Goal: Transaction & Acquisition: Purchase product/service

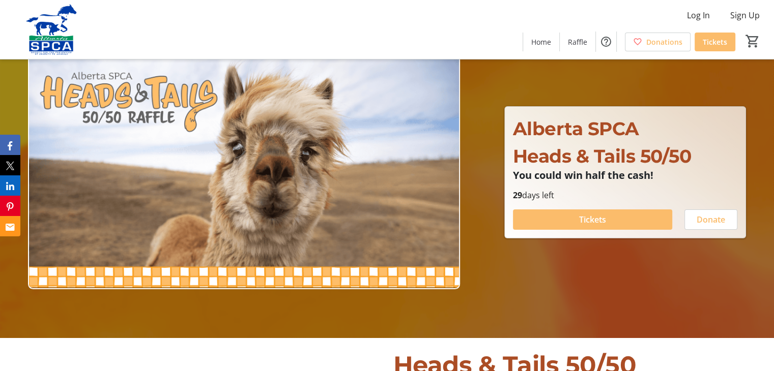
scroll to position [51, 0]
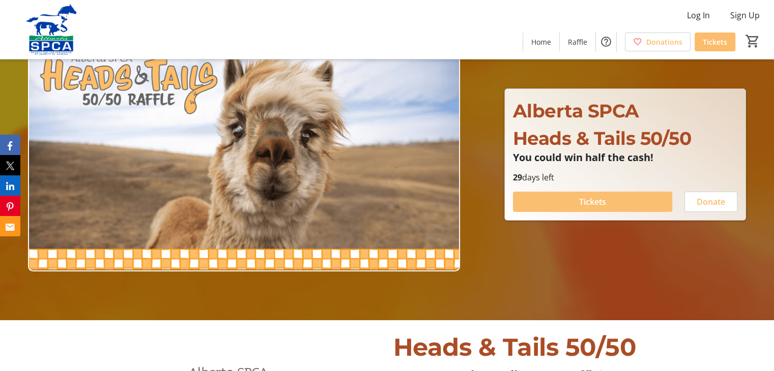
click at [600, 200] on span "Tickets" at bounding box center [592, 202] width 27 height 12
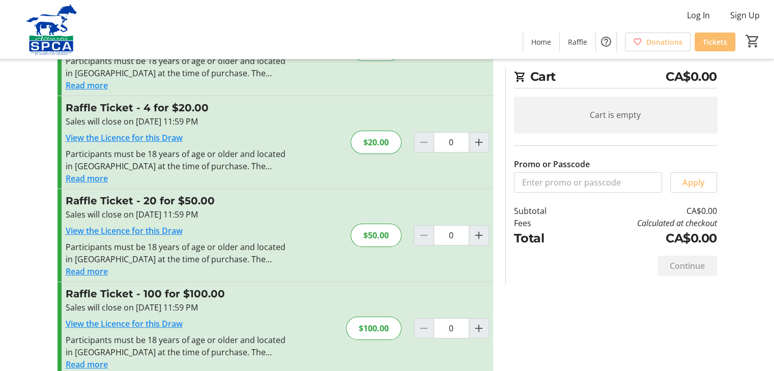
scroll to position [97, 0]
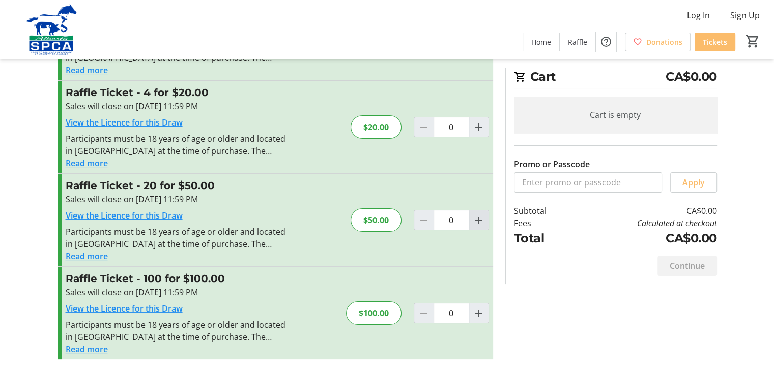
click at [480, 215] on mat-icon "Increment by one" at bounding box center [479, 220] width 12 height 12
type input "1"
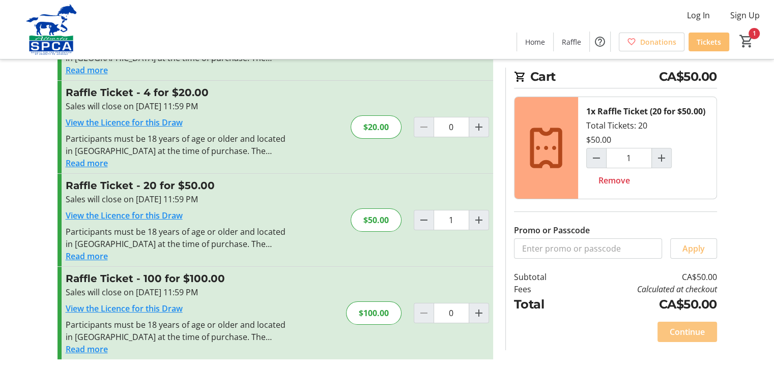
click at [685, 328] on span "Continue" at bounding box center [687, 332] width 35 height 12
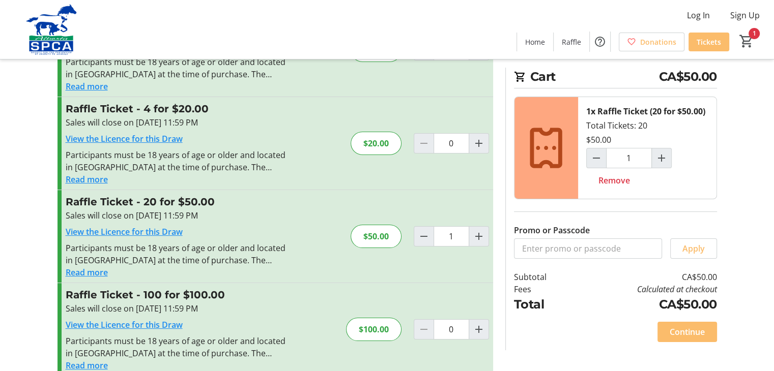
scroll to position [97, 0]
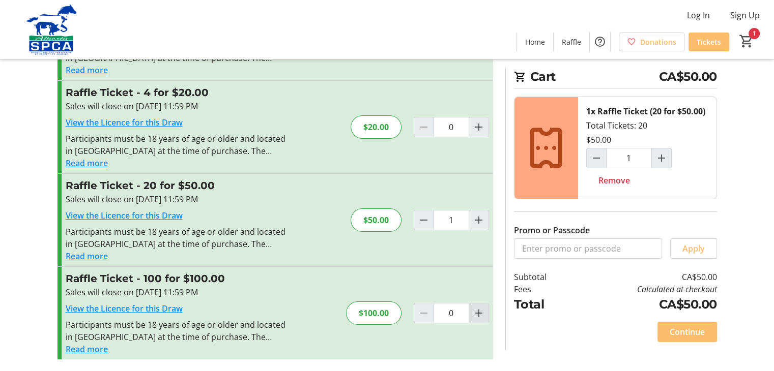
click at [476, 310] on mat-icon "Increment by one" at bounding box center [479, 313] width 12 height 12
type input "1"
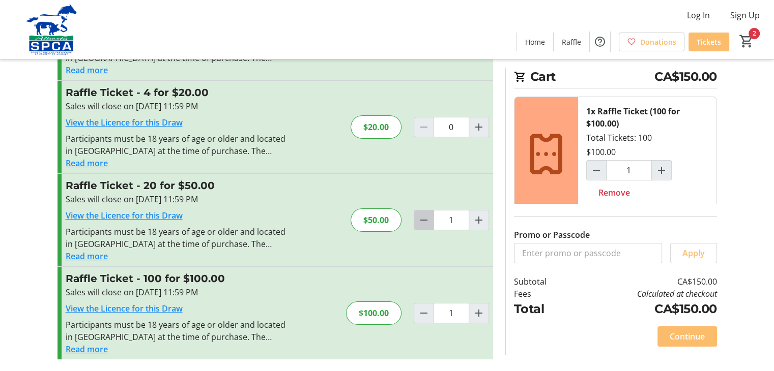
click at [420, 219] on mat-icon "Decrement by one" at bounding box center [424, 220] width 12 height 12
type input "0"
click at [692, 332] on span "Continue" at bounding box center [687, 337] width 35 height 12
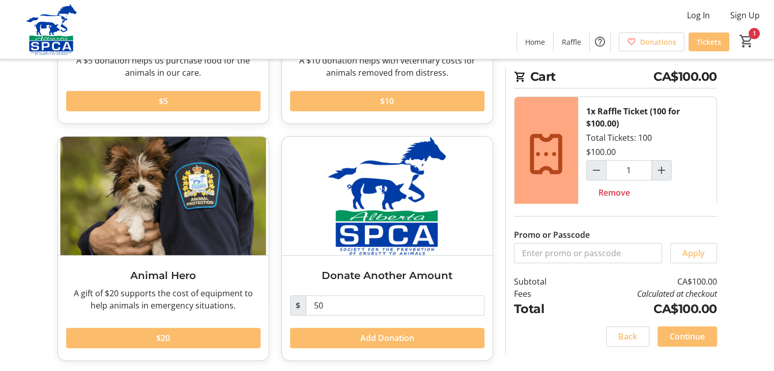
scroll to position [212, 0]
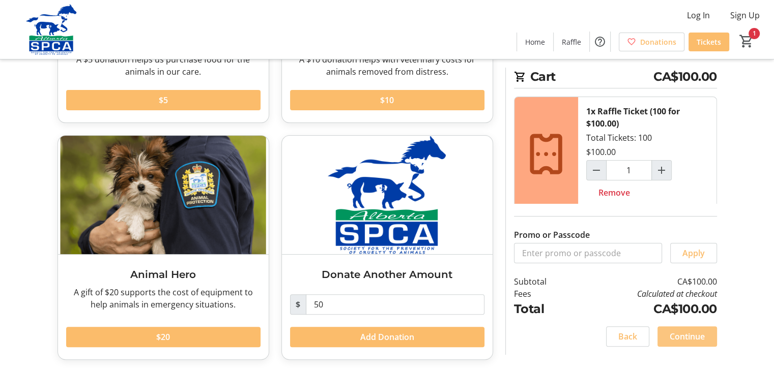
click at [691, 331] on span "Continue" at bounding box center [687, 337] width 35 height 12
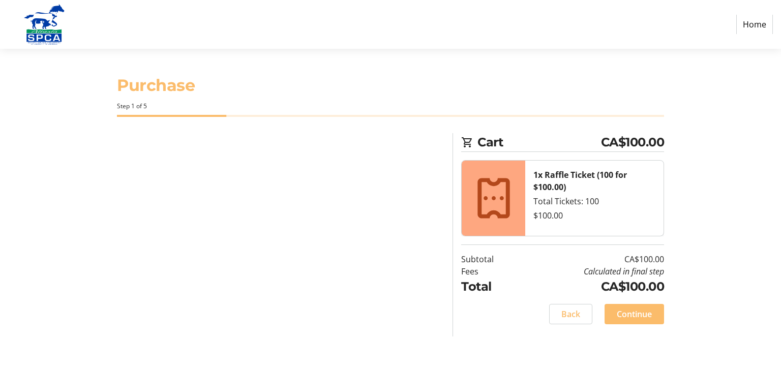
select select "CA"
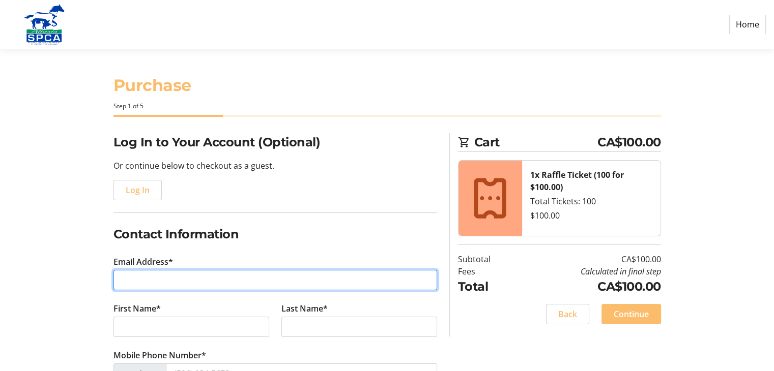
click at [136, 279] on input "Email Address*" at bounding box center [275, 280] width 324 height 20
type input "[EMAIL_ADDRESS][DOMAIN_NAME]"
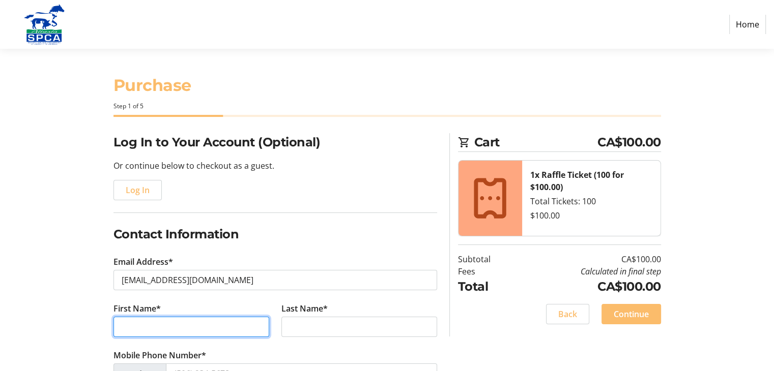
type input "[PERSON_NAME]"
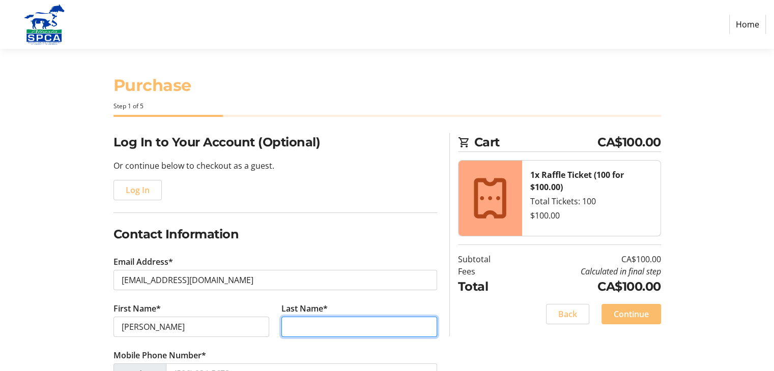
type input "[PERSON_NAME]"
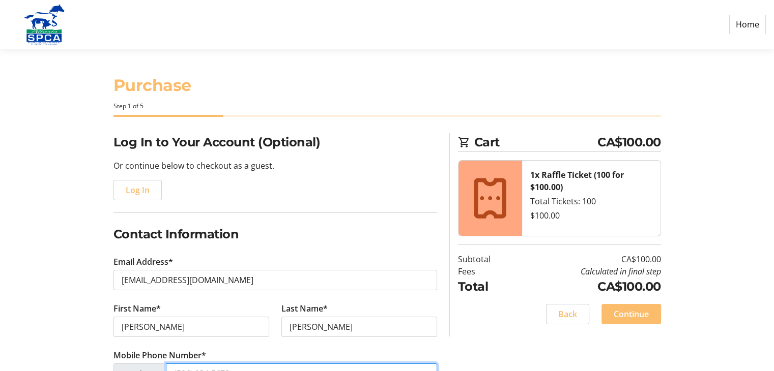
type input "[PHONE_NUMBER]"
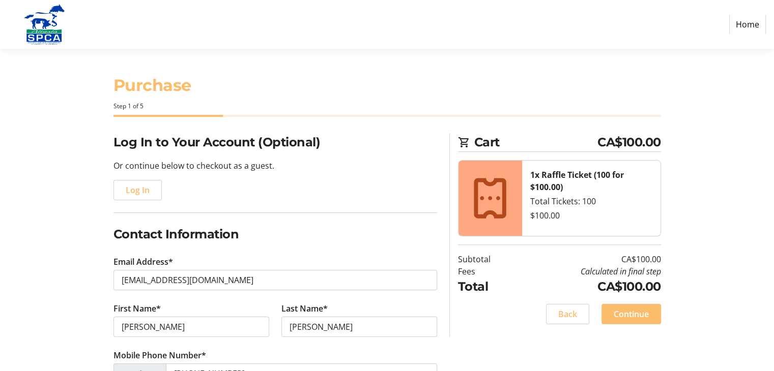
type input "RR# 1, Site 1, Comp 14"
type input "[GEOGRAPHIC_DATA]"
select select "AB"
type input "T0M 0X0"
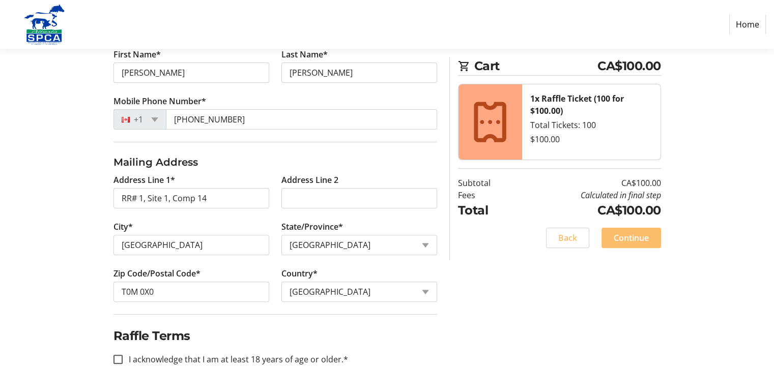
scroll to position [272, 0]
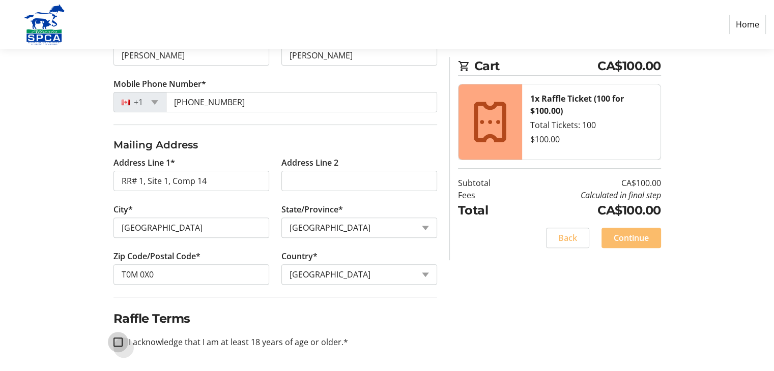
click at [117, 339] on input "I acknowledge that I am at least 18 years of age or older.*" at bounding box center [117, 342] width 9 height 9
checkbox input "true"
click at [630, 239] on span "Continue" at bounding box center [631, 238] width 35 height 12
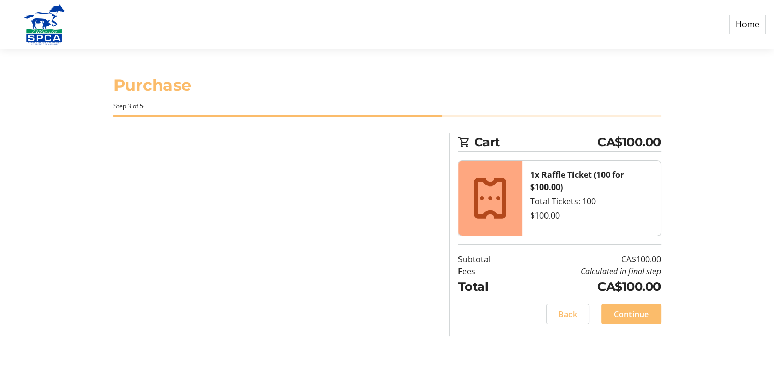
scroll to position [0, 0]
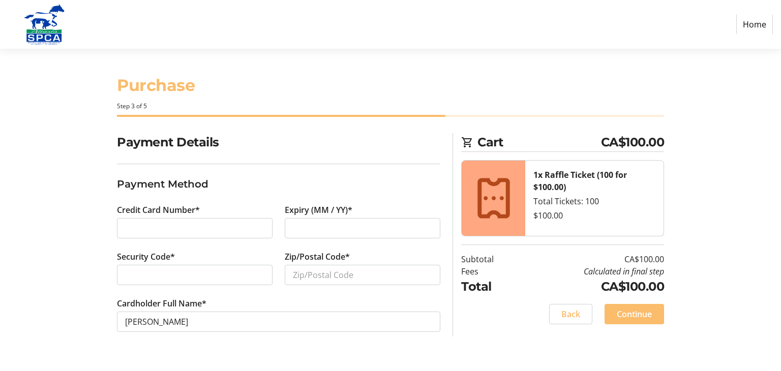
click at [122, 224] on div at bounding box center [195, 228] width 156 height 20
click at [299, 271] on input "Zip/Postal Code*" at bounding box center [363, 275] width 156 height 20
type input "T0M 0X0"
click at [623, 312] on span "Continue" at bounding box center [634, 314] width 35 height 12
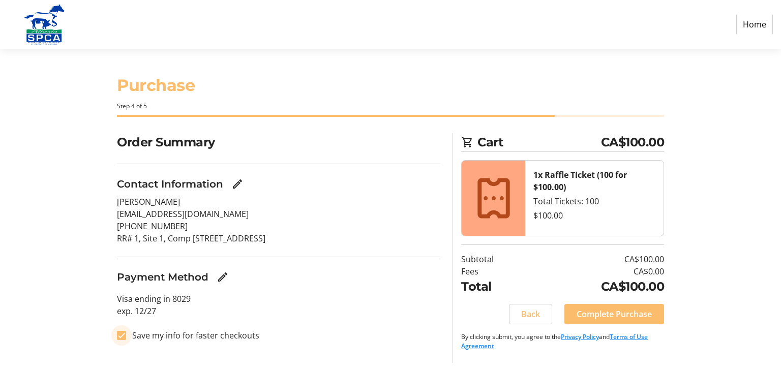
click at [120, 335] on input "Save my info for faster checkouts" at bounding box center [121, 335] width 9 height 9
checkbox input "false"
click at [603, 309] on span "Complete Purchase" at bounding box center [614, 314] width 75 height 12
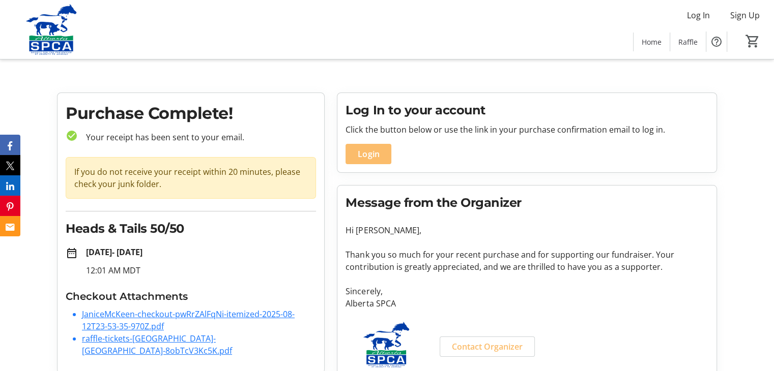
click at [137, 338] on link "raffle-tickets-[GEOGRAPHIC_DATA]-[GEOGRAPHIC_DATA]-8obTcV3Kc5K.pdf" at bounding box center [157, 344] width 150 height 23
click at [155, 314] on link "JaniceMcKeen-checkout-pwRrZAlFqNi-itemized-2025-08-12T23-53-35-970Z.pdf" at bounding box center [188, 320] width 213 height 23
